Goal: Task Accomplishment & Management: Use online tool/utility

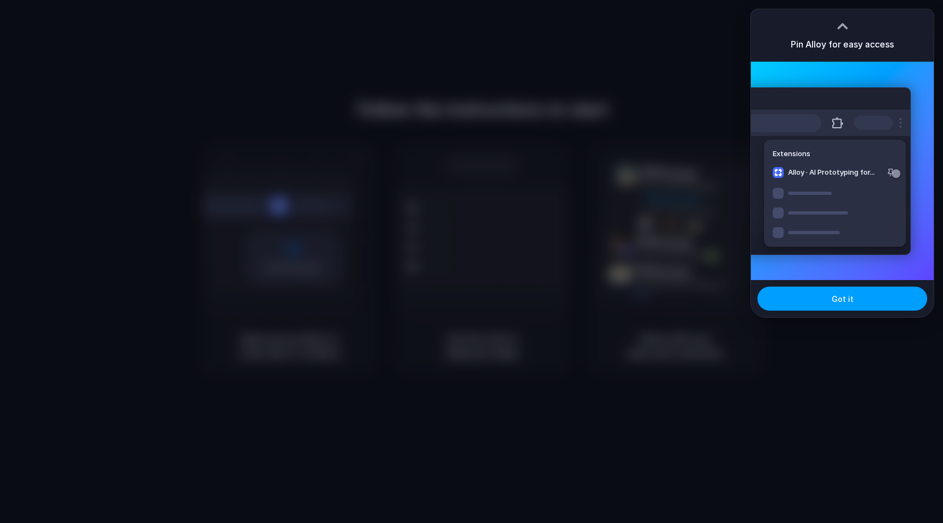
click at [804, 300] on button "Got it" at bounding box center [842, 298] width 170 height 24
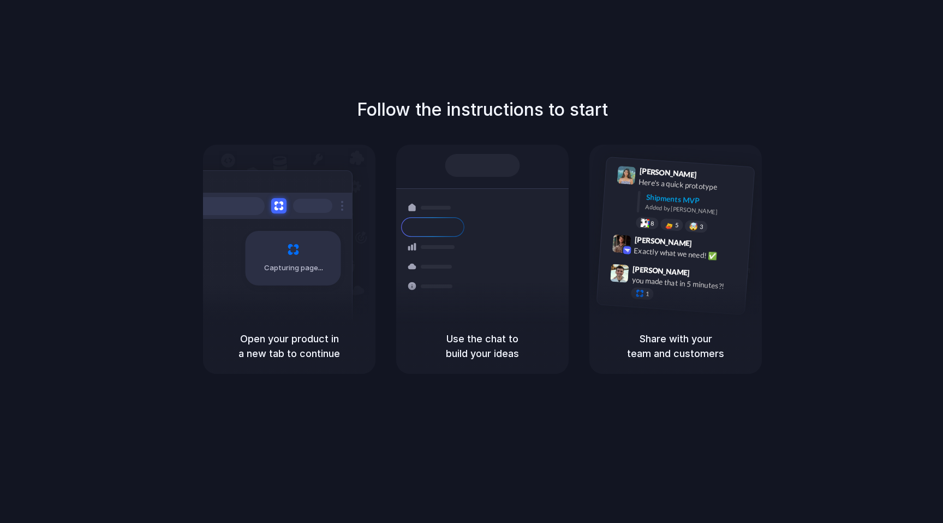
click at [906, 28] on div "Follow the instructions to start Capturing page Open your product in a new tab …" at bounding box center [482, 272] width 964 height 544
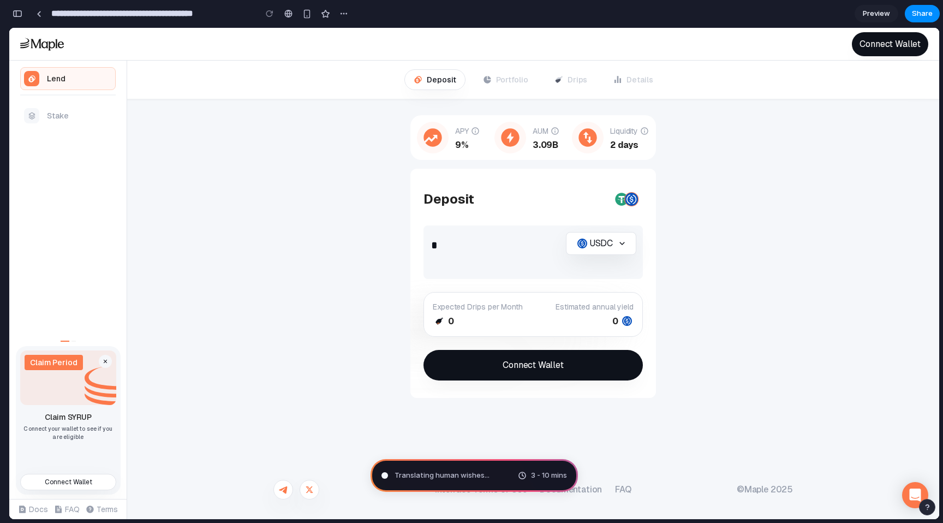
type input "**********"
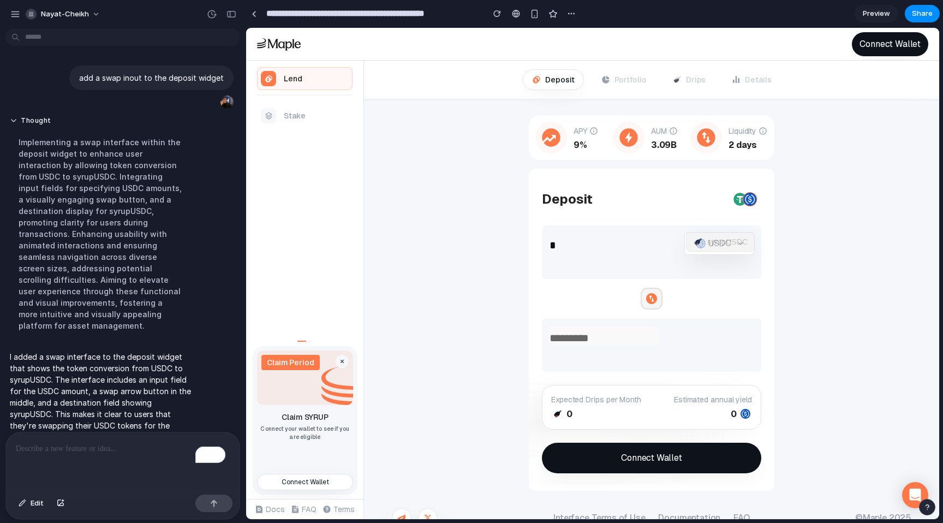
scroll to position [27, 0]
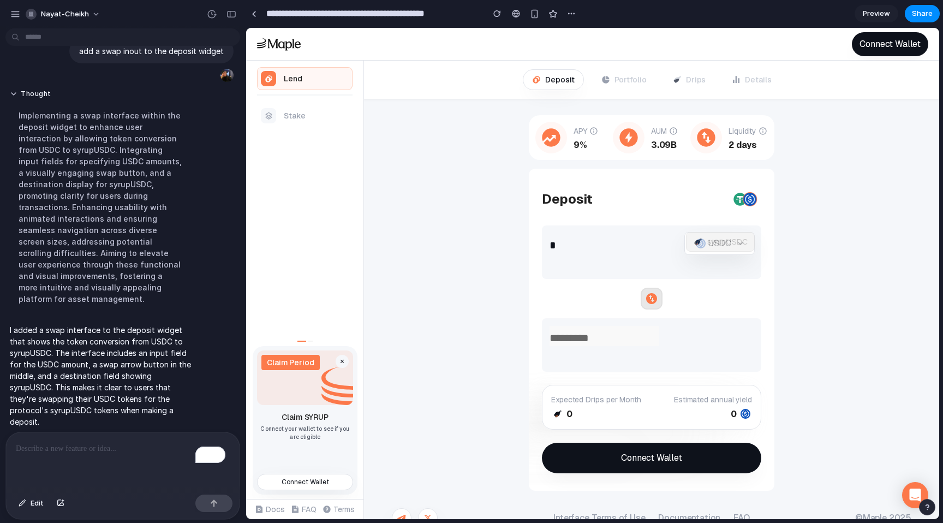
click at [651, 296] on icon at bounding box center [651, 298] width 13 height 13
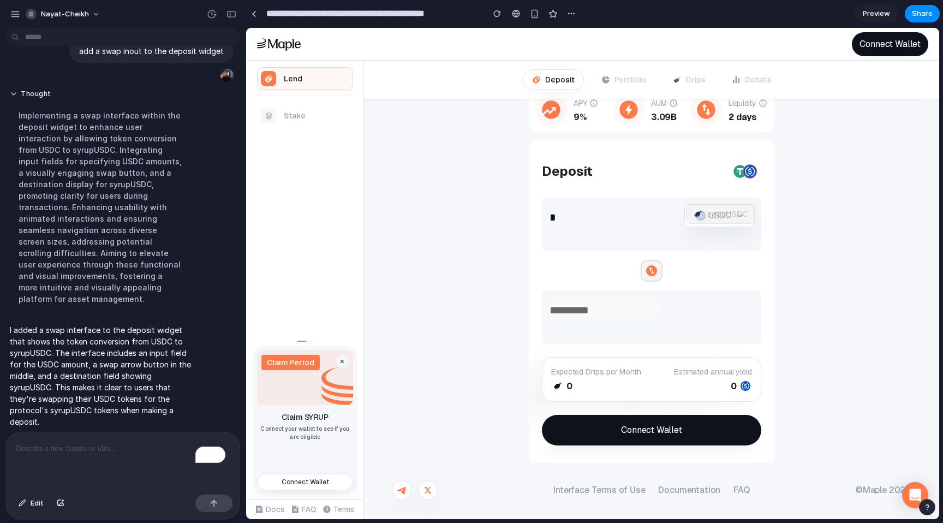
scroll to position [0, 0]
